Goal: Find specific page/section: Find specific page/section

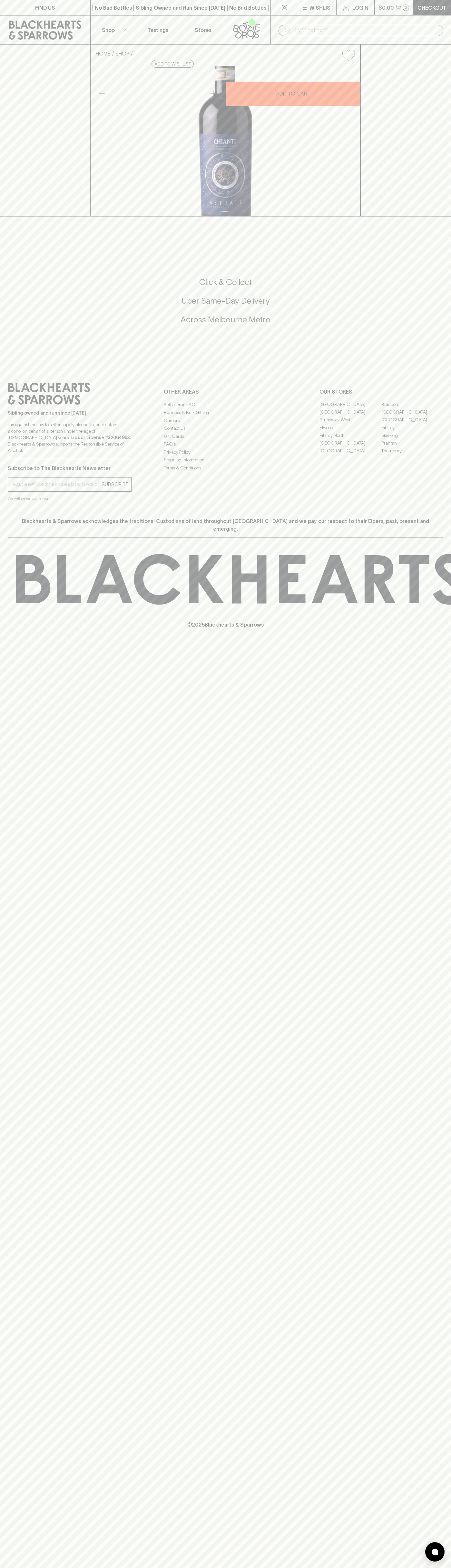
click at [172, 13] on div "| No Bad Bottles | Sibling Owned and Run Since [DATE] | No Bad Bottles | Siblin…" at bounding box center [180, 8] width 181 height 16
click at [429, 1445] on div "FIND US | No Bad Bottles | Sibling Owned and Run Since [DATE] | No Bad Bottles …" at bounding box center [225, 784] width 451 height 1568
click at [410, 1567] on html "FIND US | No Bad Bottles | Sibling Owned and Run Since [DATE] | No Bad Bottles …" at bounding box center [225, 784] width 451 height 1568
click at [2, 1519] on div "FIND US | No Bad Bottles | Sibling Owned and Run Since [DATE] | No Bad Bottles …" at bounding box center [225, 784] width 451 height 1568
